Goal: Download file/media

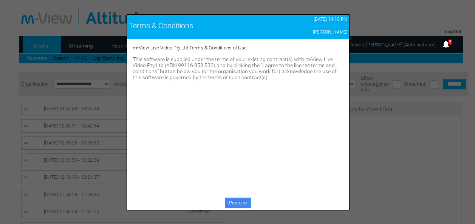
click at [239, 206] on link "Proceed" at bounding box center [238, 203] width 26 height 11
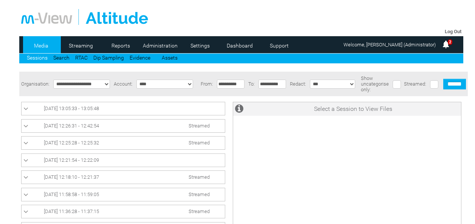
click at [102, 86] on select "**********" at bounding box center [81, 84] width 57 height 9
select select "*"
click at [53, 80] on select "**********" at bounding box center [81, 84] width 57 height 9
click at [459, 87] on input "******" at bounding box center [454, 84] width 23 height 11
click at [156, 108] on link "[DATE] 14:08:12 - 14:08:42 Streamed" at bounding box center [122, 108] width 199 height 9
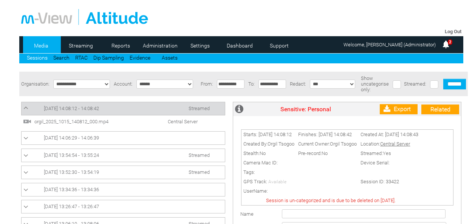
scroll to position [10, 0]
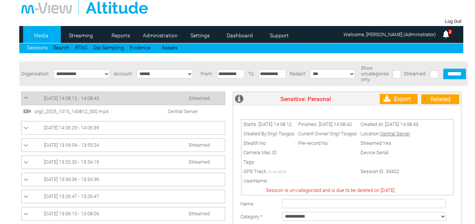
click at [178, 113] on span "Central Server" at bounding box center [175, 112] width 52 height 6
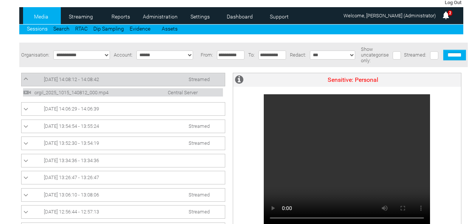
scroll to position [29, 0]
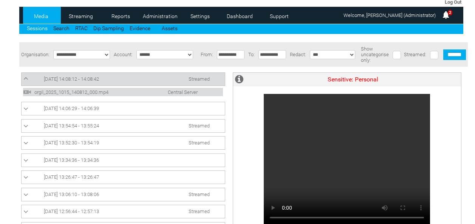
click at [135, 109] on link "[DATE] 14:06:29 - 14:06:39" at bounding box center [122, 108] width 199 height 9
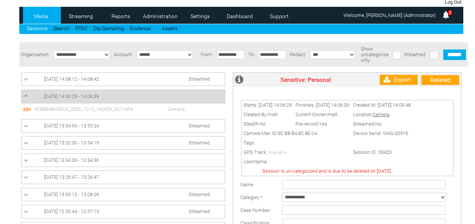
scroll to position [10, 0]
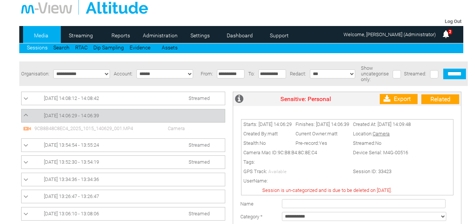
click at [145, 150] on link "[DATE] 13:54:54 - 13:55:24 Streamed" at bounding box center [122, 145] width 199 height 9
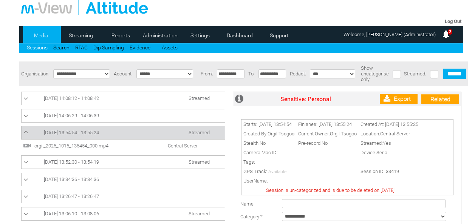
click at [101, 147] on span "orgil_2025_1015_135454_000.mp4" at bounding box center [89, 146] width 115 height 6
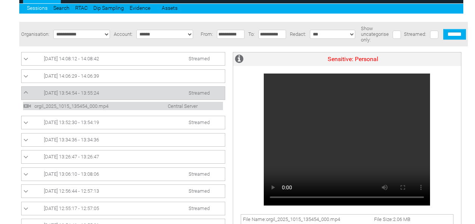
scroll to position [51, 0]
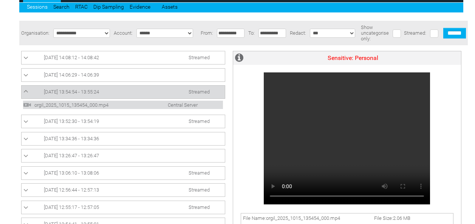
click at [90, 139] on span "[DATE] 13:34:36 - 13:34:36" at bounding box center [71, 139] width 55 height 6
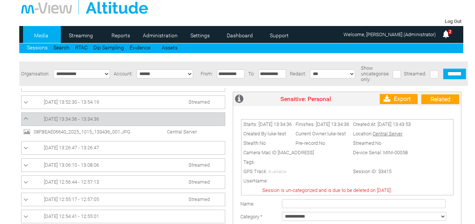
scroll to position [49, 0]
click at [154, 165] on link "[DATE] 13:06:10 - 13:08:06 Streamed" at bounding box center [122, 164] width 199 height 9
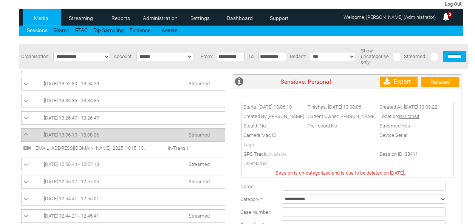
scroll to position [28, 0]
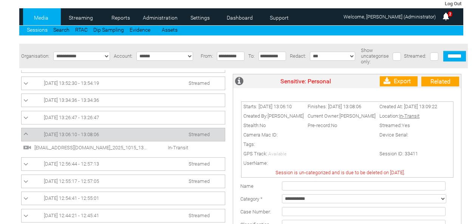
click at [114, 146] on span "[EMAIL_ADDRESS][DOMAIN_NAME]_2025_1015_130610_000.mp4" at bounding box center [89, 148] width 115 height 6
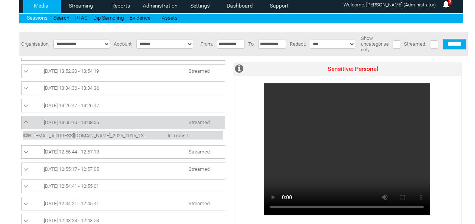
scroll to position [40, 0]
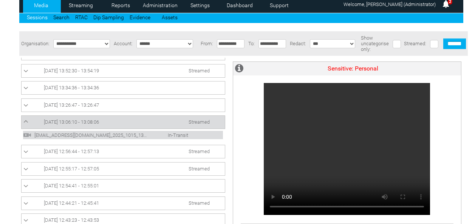
click at [89, 152] on span "[DATE] 12:56:44 - 12:57:13" at bounding box center [71, 152] width 55 height 6
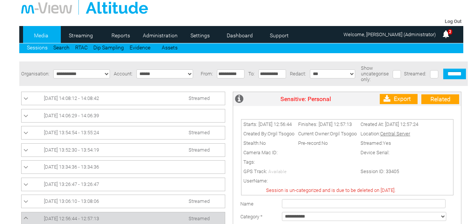
scroll to position [49, 0]
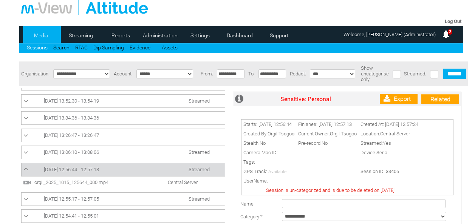
click at [138, 182] on span "orgil_2025_1015_125644_000.mp4" at bounding box center [89, 183] width 115 height 6
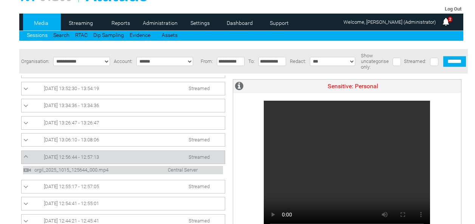
click at [120, 187] on link "[DATE] 12:55:17 - 12:57:05 Streamed" at bounding box center [122, 186] width 199 height 9
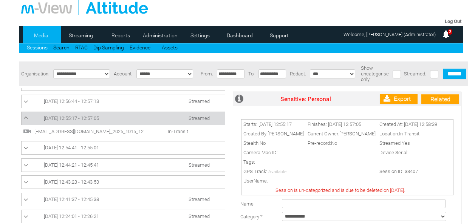
scroll to position [118, 0]
click at [99, 163] on span "[DATE] 12:44:21 - 12:45:41" at bounding box center [71, 165] width 55 height 6
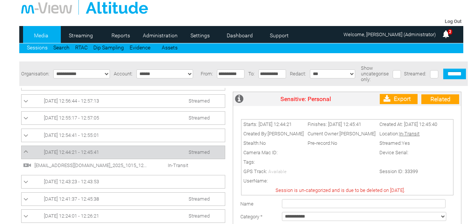
click at [105, 163] on span "[EMAIL_ADDRESS][DOMAIN_NAME]_2025_1015_124421_000.mp4" at bounding box center [89, 166] width 115 height 6
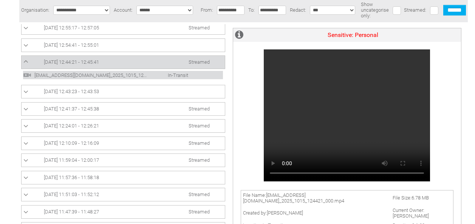
scroll to position [152, 0]
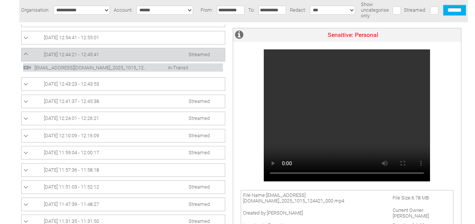
click at [105, 163] on div "Streamed" at bounding box center [125, 127] width 208 height 206
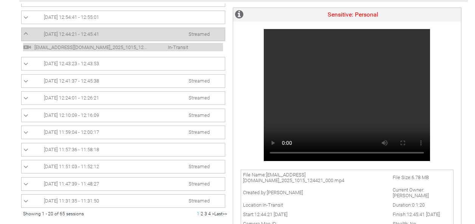
scroll to position [96, 0]
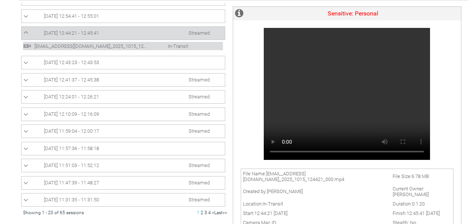
click at [95, 163] on span "[DATE] 11:51:03 - 11:52:12" at bounding box center [71, 166] width 55 height 6
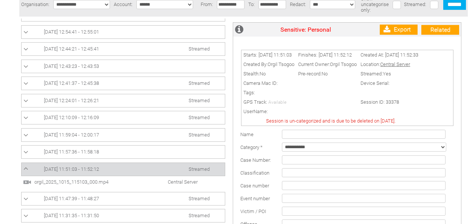
scroll to position [82, 0]
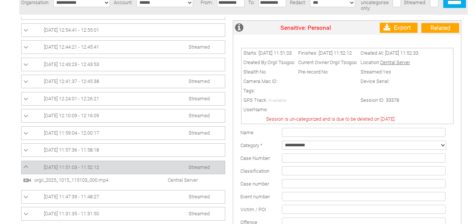
click at [104, 180] on span "orgil_2025_1015_115103_000.mp4" at bounding box center [89, 180] width 115 height 6
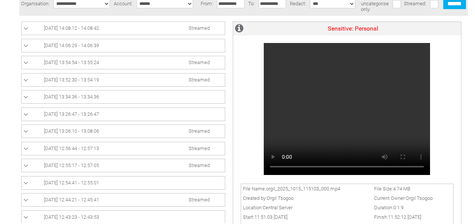
scroll to position [152, 0]
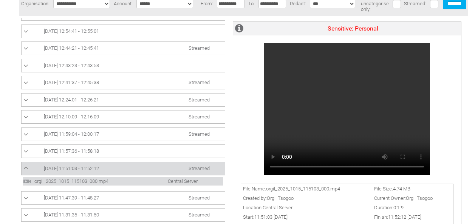
click at [84, 197] on span "[DATE] 11:47:39 - 11:48:27" at bounding box center [71, 198] width 55 height 6
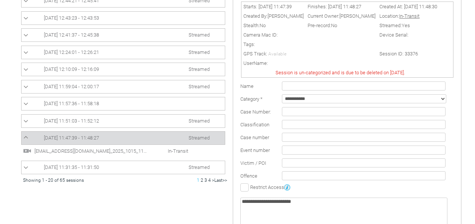
scroll to position [128, 0]
click at [94, 170] on span "[DATE] 11:31:35 - 11:31:50" at bounding box center [71, 167] width 55 height 6
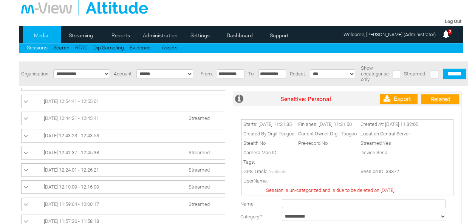
scroll to position [233, 0]
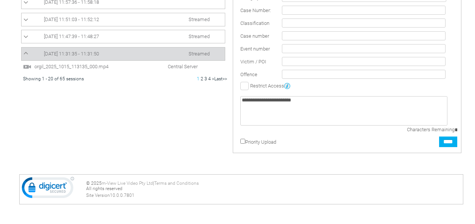
click at [185, 66] on span "Central Server" at bounding box center [175, 67] width 52 height 6
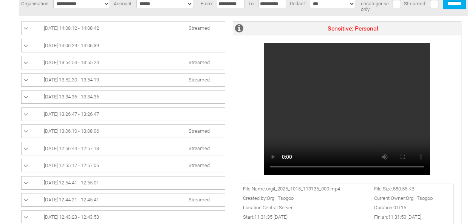
scroll to position [152, 0]
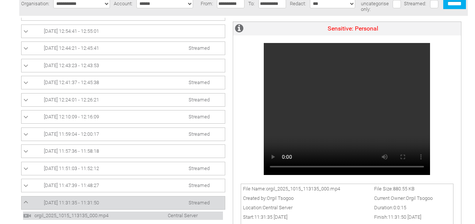
click at [336, 208] on td "Location: Central Server" at bounding box center [306, 207] width 131 height 9
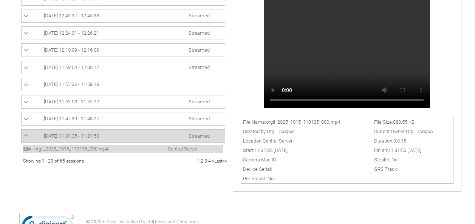
scroll to position [148, 0]
click at [197, 162] on span "1" at bounding box center [198, 160] width 3 height 5
click at [200, 162] on link "2" at bounding box center [201, 160] width 3 height 5
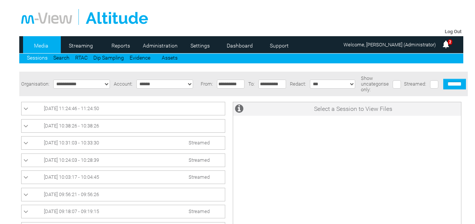
scroll to position [140, 0]
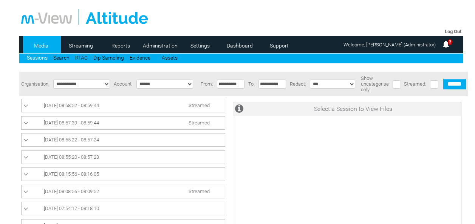
click at [135, 107] on link "[DATE] 08:58:52 - 08:59:44 Streamed" at bounding box center [122, 105] width 199 height 9
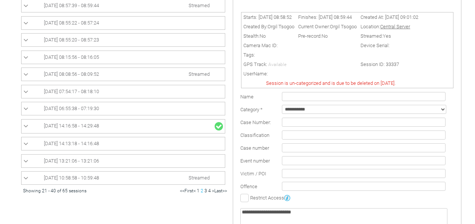
scroll to position [119, 0]
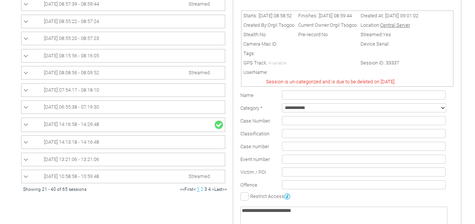
click at [197, 191] on link "1" at bounding box center [198, 189] width 3 height 5
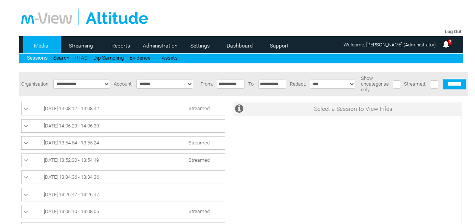
scroll to position [140, 0]
click at [122, 105] on link "[DATE] 12:55:17 - 12:57:05 Streamed" at bounding box center [122, 106] width 199 height 9
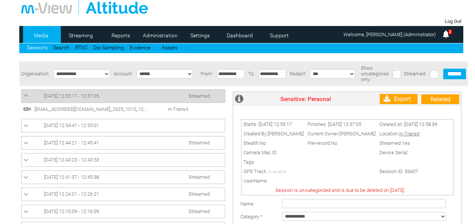
click at [159, 107] on span "[EMAIL_ADDRESS][DOMAIN_NAME]_2025_1015_125517_000.mp4 In-Transit" at bounding box center [107, 109] width 169 height 6
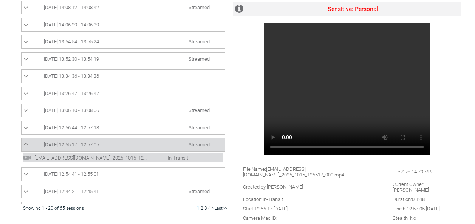
scroll to position [100, 0]
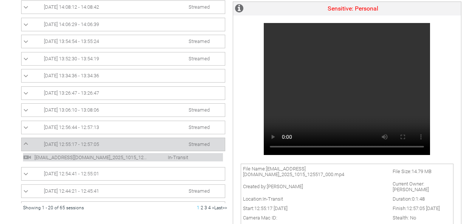
click at [150, 149] on link "[DATE] 12:55:17 - 12:57:05 Streamed" at bounding box center [122, 144] width 199 height 9
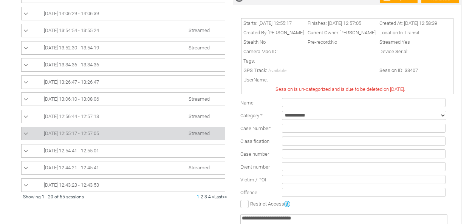
scroll to position [115, 0]
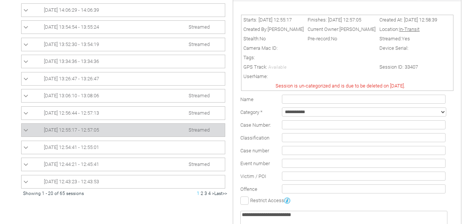
click at [138, 130] on link "[DATE] 12:55:17 - 12:57:05 Streamed" at bounding box center [122, 130] width 199 height 9
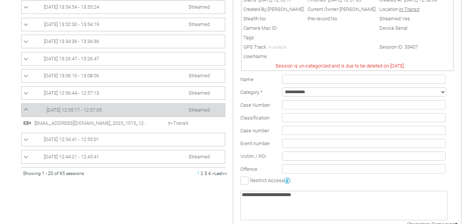
scroll to position [136, 0]
click at [165, 123] on span "In-Transit" at bounding box center [170, 123] width 43 height 6
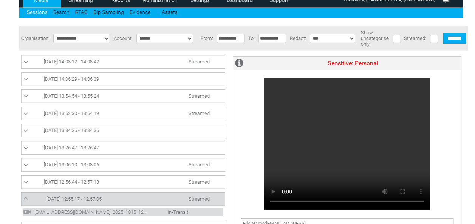
scroll to position [46, 0]
